Goal: Task Accomplishment & Management: Complete application form

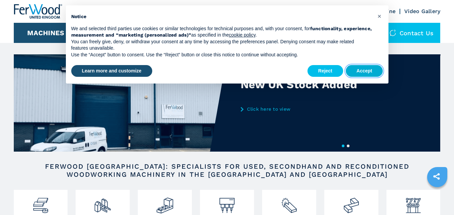
click at [371, 70] on button "Accept" at bounding box center [364, 71] width 37 height 12
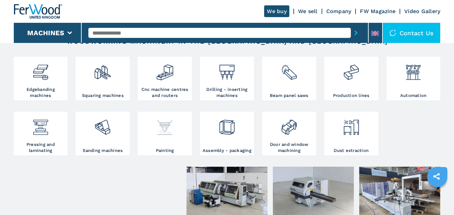
scroll to position [134, 0]
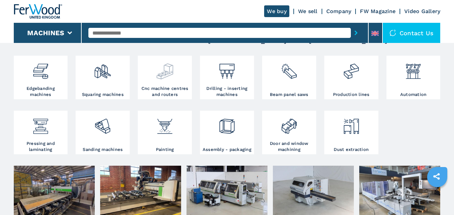
click at [176, 84] on div at bounding box center [164, 71] width 51 height 28
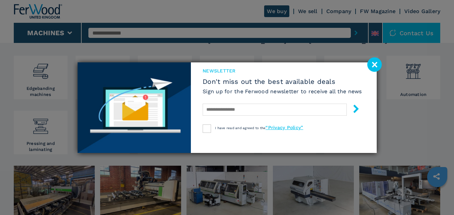
click at [376, 62] on image at bounding box center [374, 64] width 14 height 14
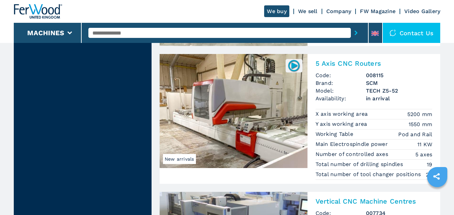
scroll to position [1411, 0]
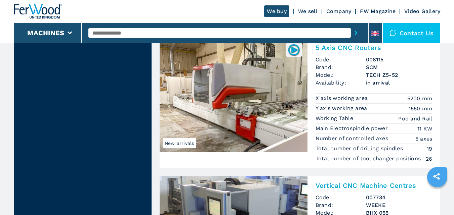
click at [257, 121] on img at bounding box center [234, 95] width 148 height 114
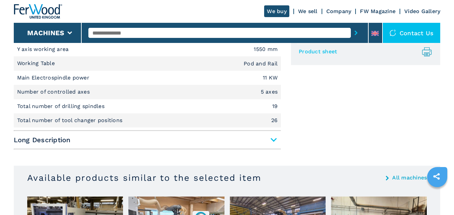
scroll to position [336, 0]
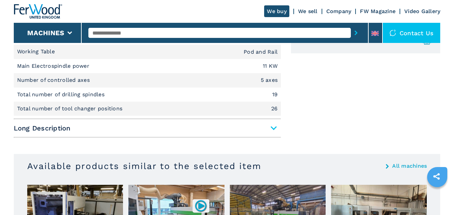
click at [271, 129] on span "Long Description" at bounding box center [147, 128] width 267 height 12
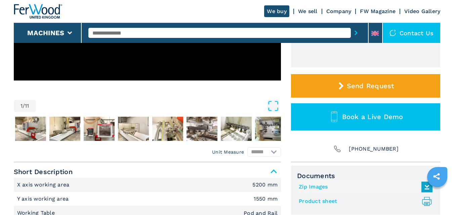
scroll to position [168, 0]
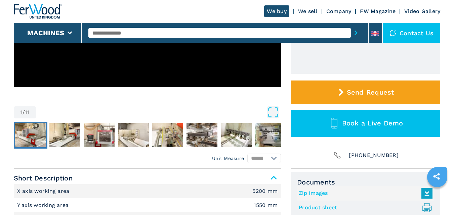
click at [24, 132] on img "Go to Slide 2" at bounding box center [30, 135] width 31 height 24
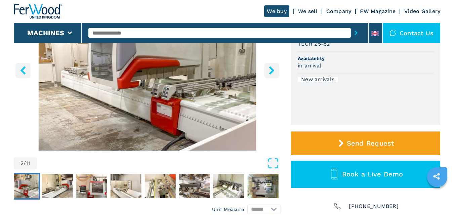
scroll to position [34, 0]
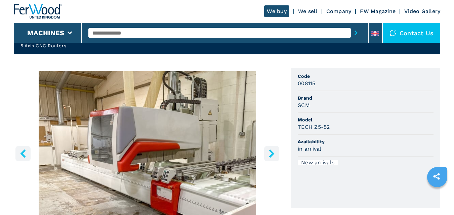
click at [210, 147] on img "Go to Slide 2" at bounding box center [147, 152] width 267 height 163
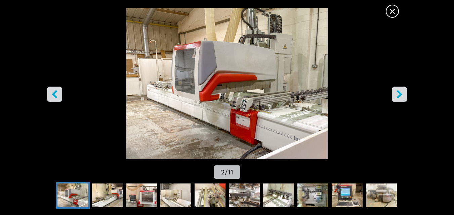
click at [402, 92] on icon "right-button" at bounding box center [399, 94] width 8 height 8
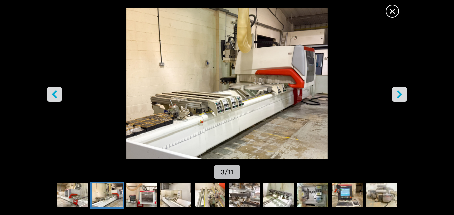
click at [398, 92] on icon "right-button" at bounding box center [398, 94] width 5 height 8
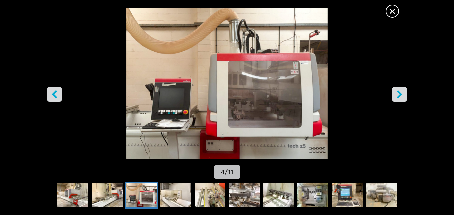
click at [398, 92] on icon "right-button" at bounding box center [398, 94] width 5 height 8
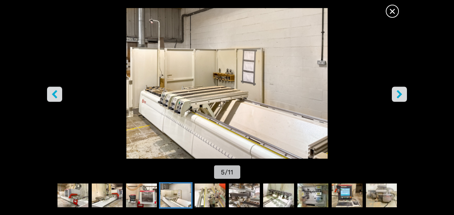
click at [398, 92] on icon "right-button" at bounding box center [398, 94] width 5 height 8
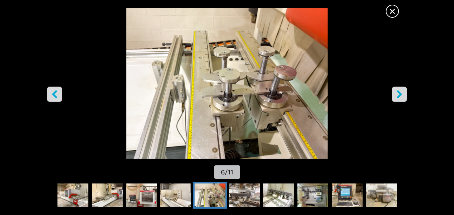
click at [398, 92] on icon "right-button" at bounding box center [398, 94] width 5 height 8
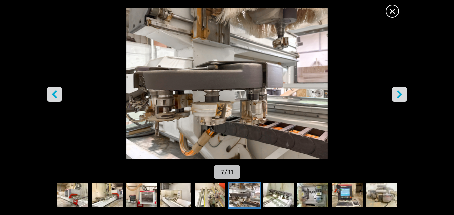
click at [398, 92] on icon "right-button" at bounding box center [398, 94] width 5 height 8
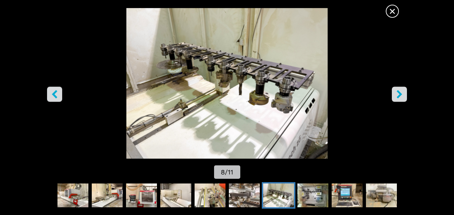
click at [398, 92] on icon "right-button" at bounding box center [398, 94] width 5 height 8
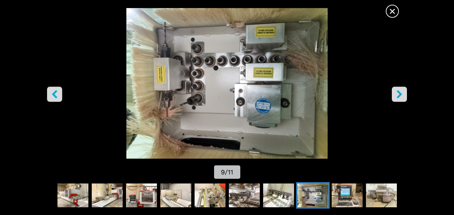
click at [398, 92] on icon "right-button" at bounding box center [398, 94] width 5 height 8
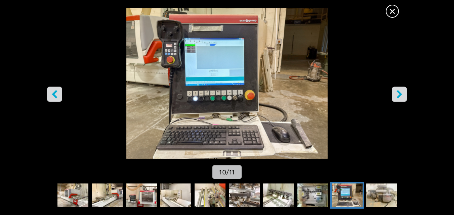
click at [398, 92] on icon "right-button" at bounding box center [398, 94] width 5 height 8
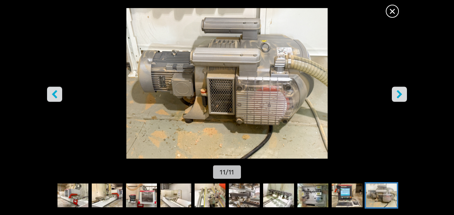
click at [398, 92] on icon "right-button" at bounding box center [398, 94] width 5 height 8
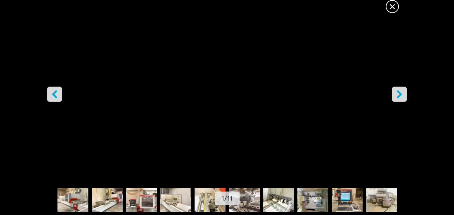
scroll to position [202, 0]
click at [392, 6] on span "×" at bounding box center [392, 5] width 12 height 12
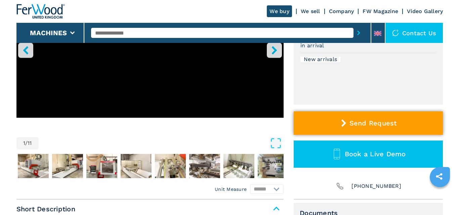
scroll to position [134, 0]
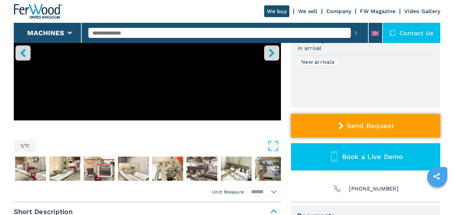
click at [359, 126] on span "Send Request" at bounding box center [370, 126] width 47 height 8
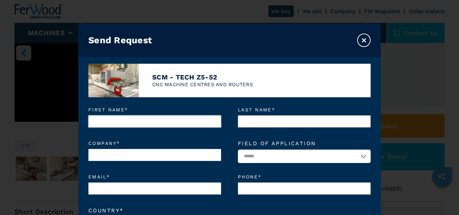
click at [110, 120] on input "First name *" at bounding box center [154, 122] width 133 height 12
type input "*******"
type input "**********"
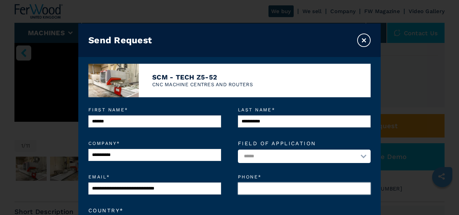
type input "**********"
select select "**"
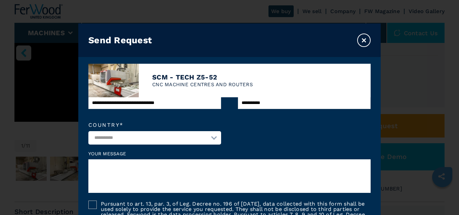
scroll to position [101, 0]
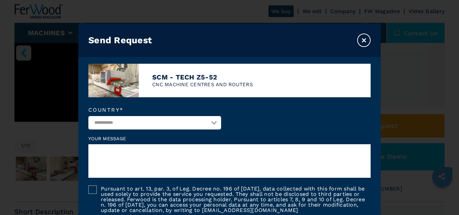
click at [102, 156] on textarea at bounding box center [229, 161] width 282 height 34
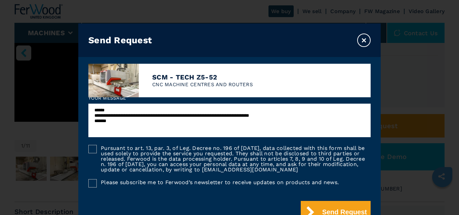
scroll to position [150, 0]
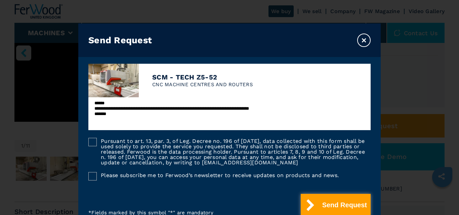
type textarea "**********"
click at [330, 202] on button "Send Request" at bounding box center [336, 205] width 70 height 23
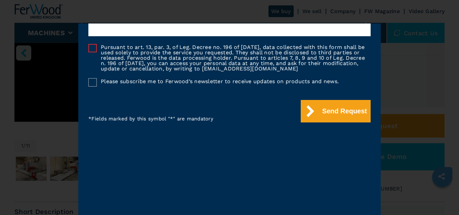
click at [91, 47] on div at bounding box center [92, 48] width 8 height 8
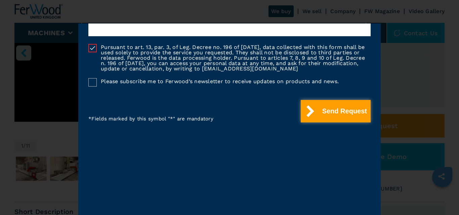
click at [332, 111] on button "Send Request" at bounding box center [336, 111] width 70 height 23
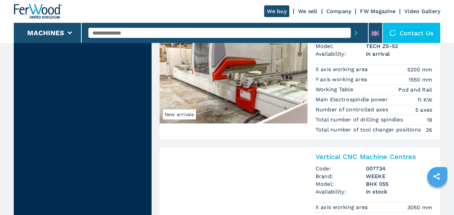
scroll to position [1445, 0]
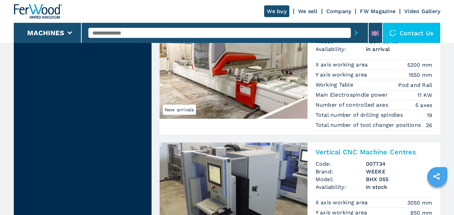
click at [244, 100] on img at bounding box center [234, 62] width 148 height 114
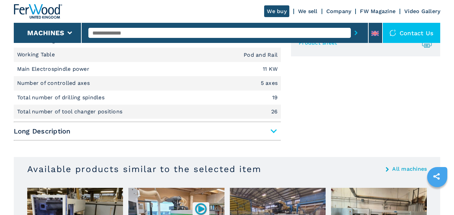
scroll to position [169, 0]
